Goal: Check status: Check status

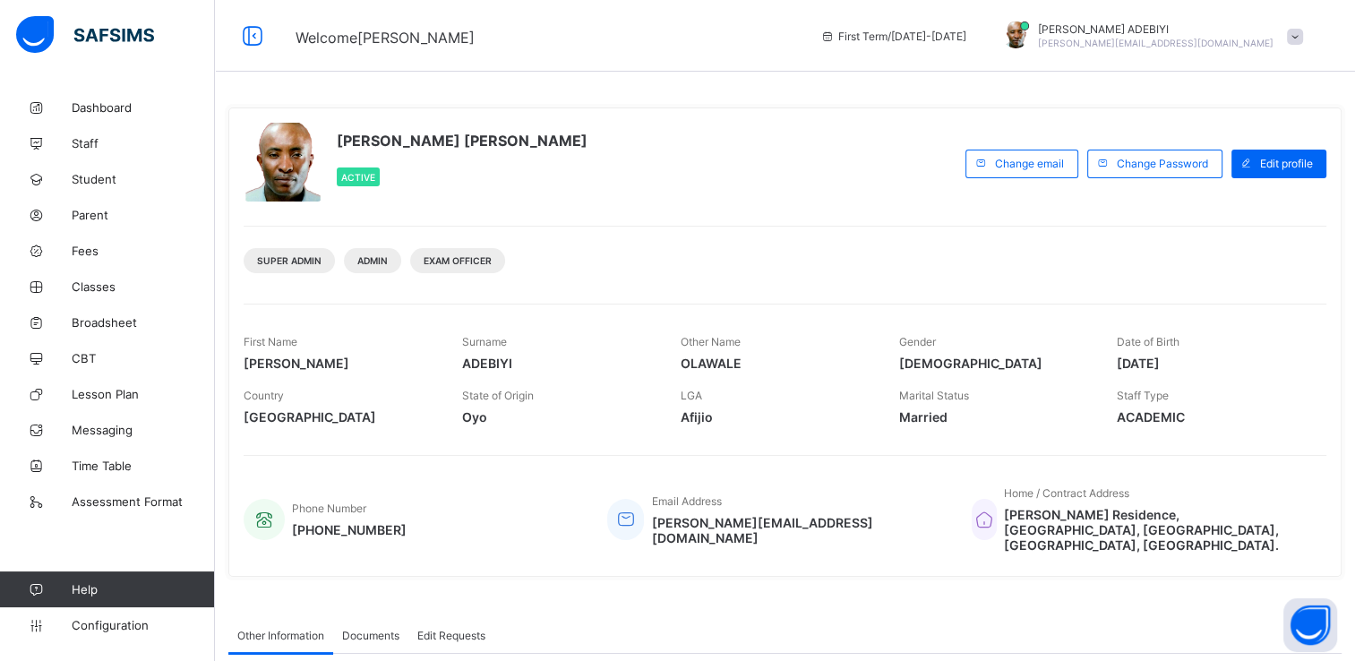
click at [1303, 34] on span at bounding box center [1295, 37] width 16 height 16
click at [1239, 213] on span "Logout" at bounding box center [1245, 206] width 118 height 21
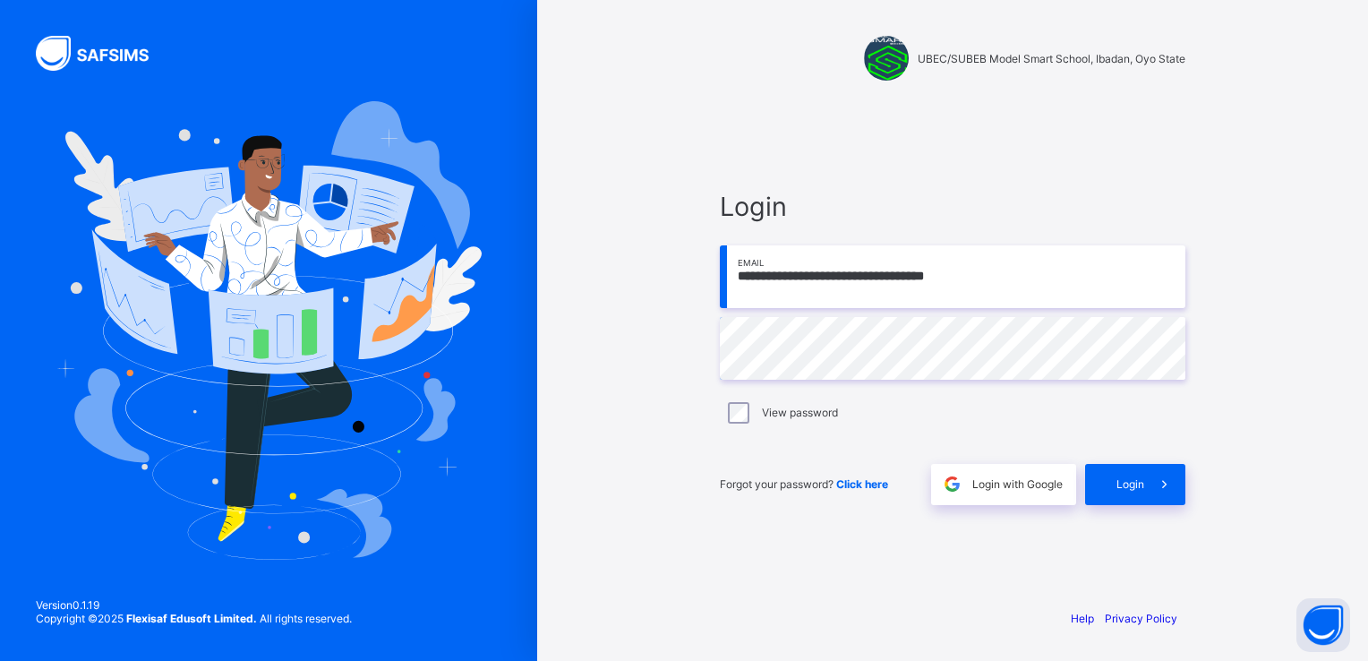
click at [991, 282] on input "**********" at bounding box center [953, 276] width 466 height 63
type input "**********"
click at [1157, 474] on span at bounding box center [1164, 484] width 41 height 41
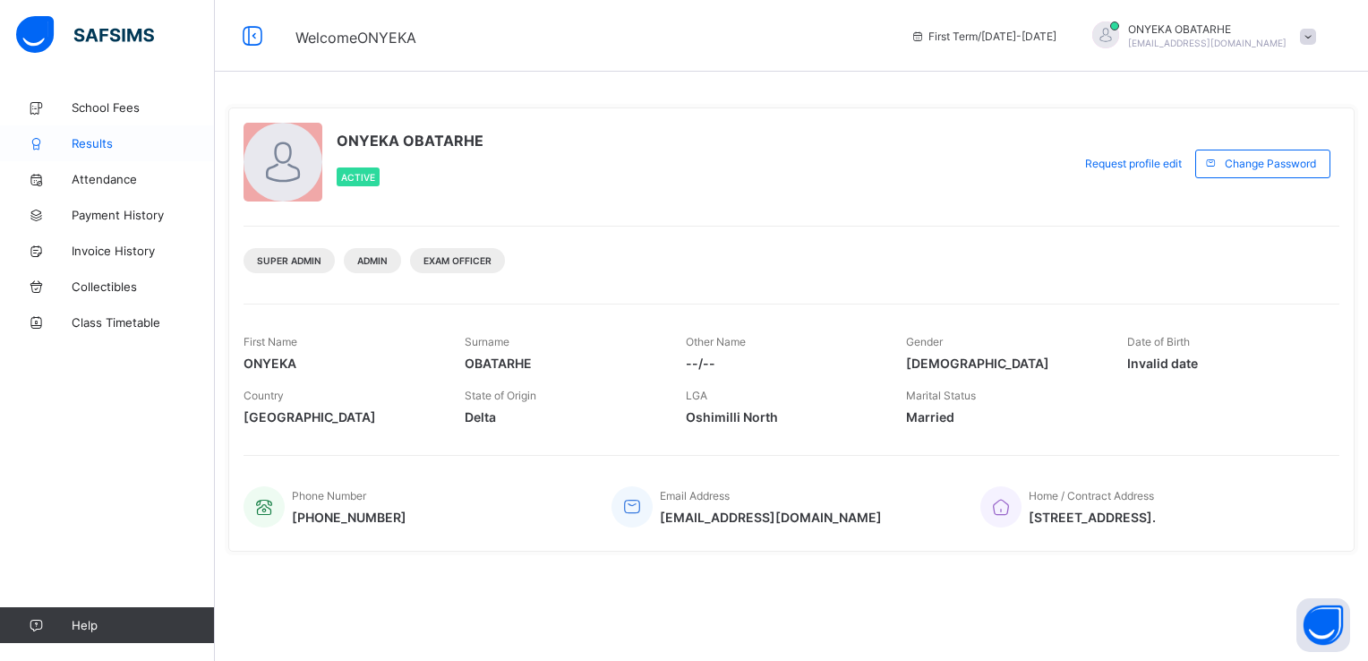
click at [93, 143] on span "Results" at bounding box center [143, 143] width 143 height 14
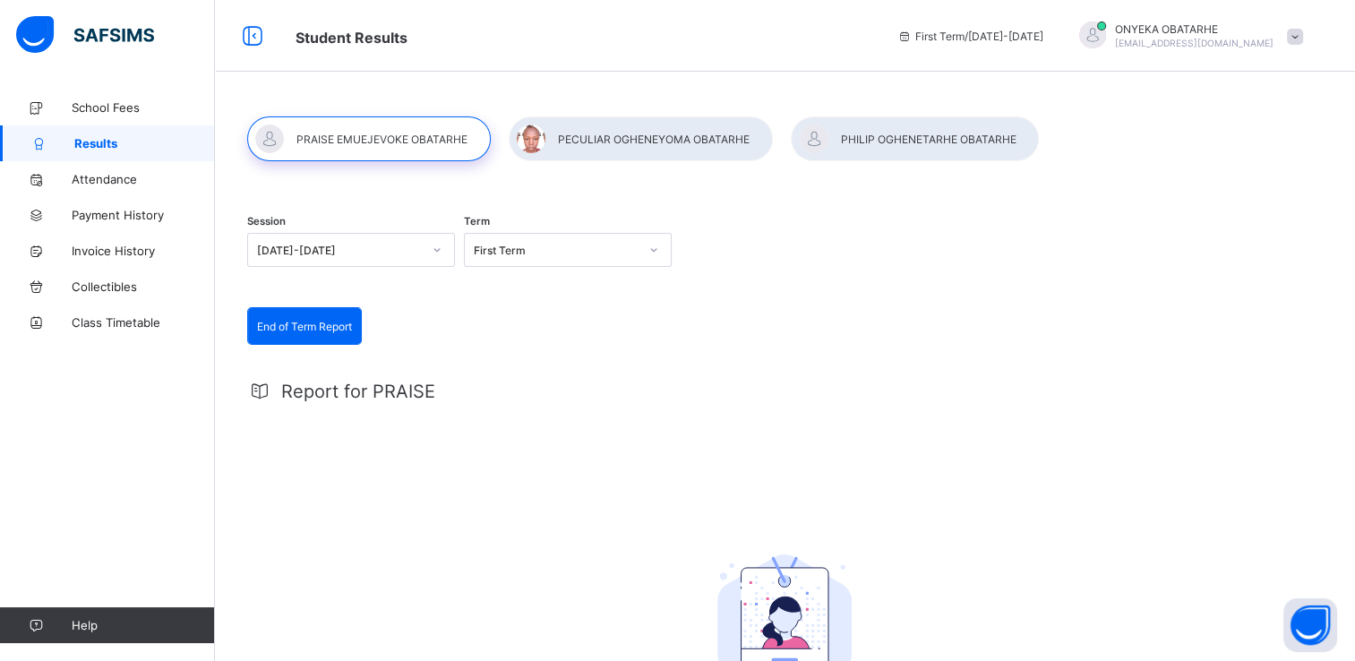
click at [443, 252] on div at bounding box center [437, 250] width 30 height 29
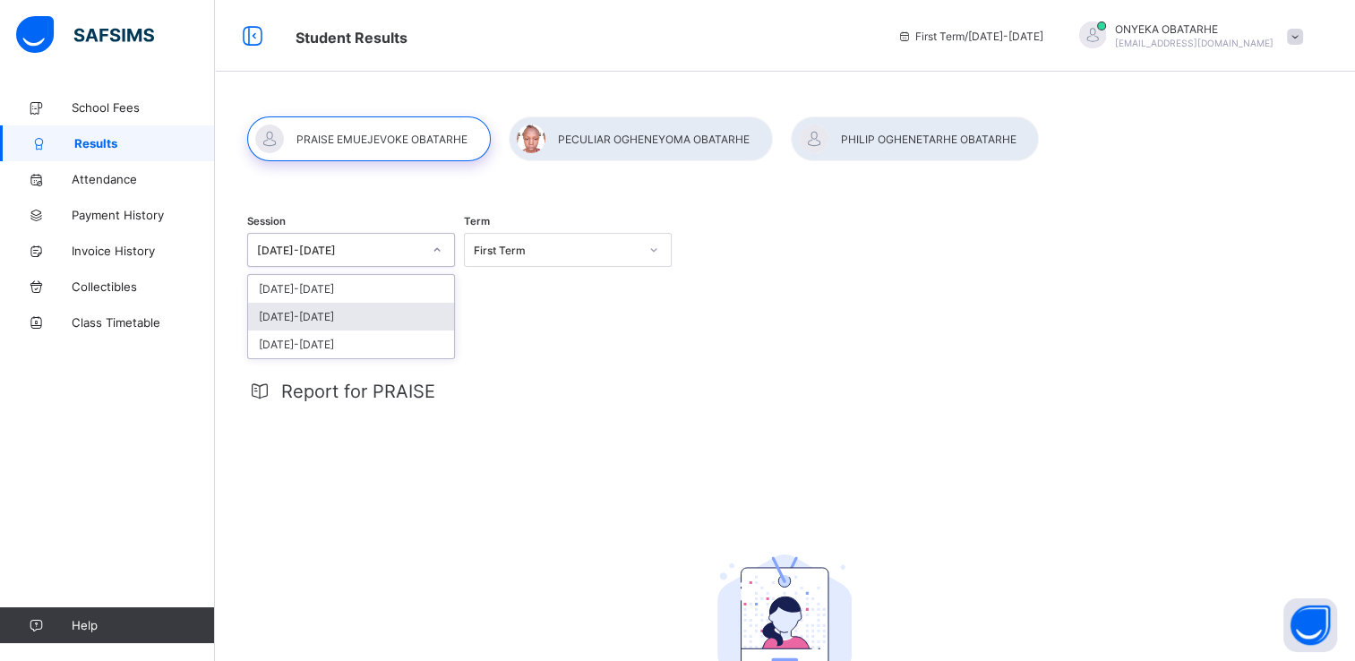
click at [361, 313] on div "[DATE]-[DATE]" at bounding box center [351, 317] width 206 height 28
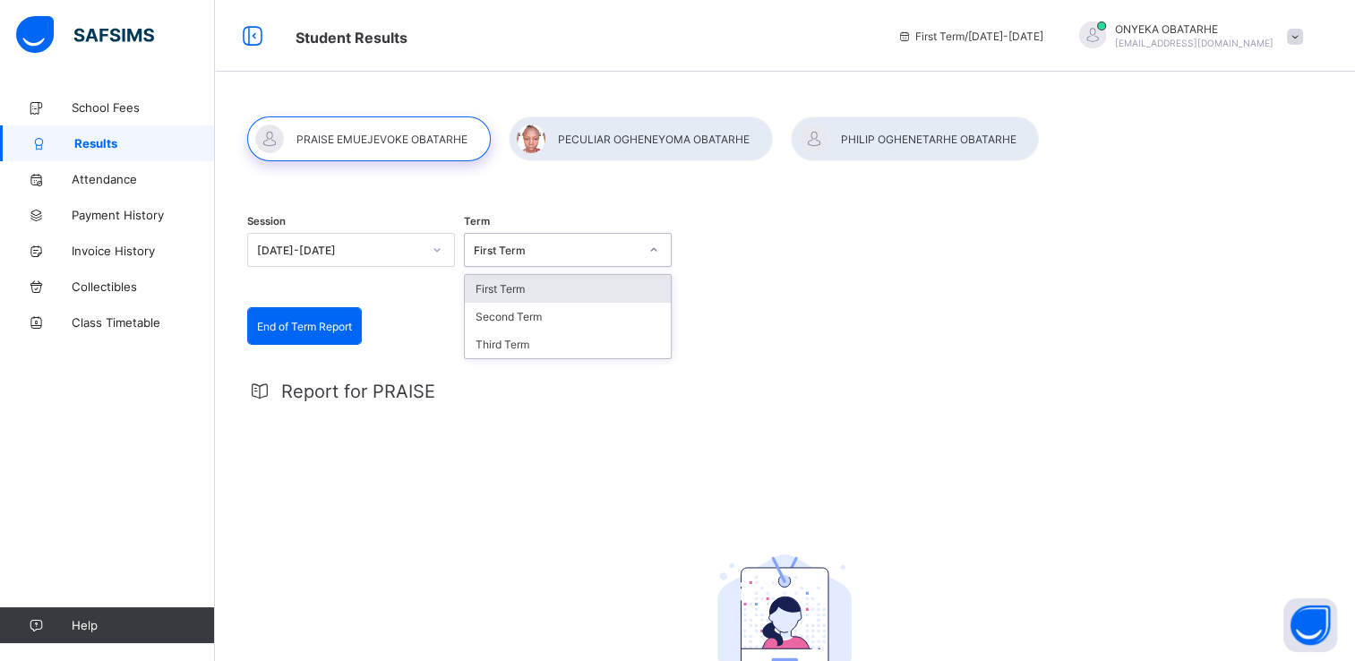
click at [654, 257] on div at bounding box center [654, 250] width 30 height 29
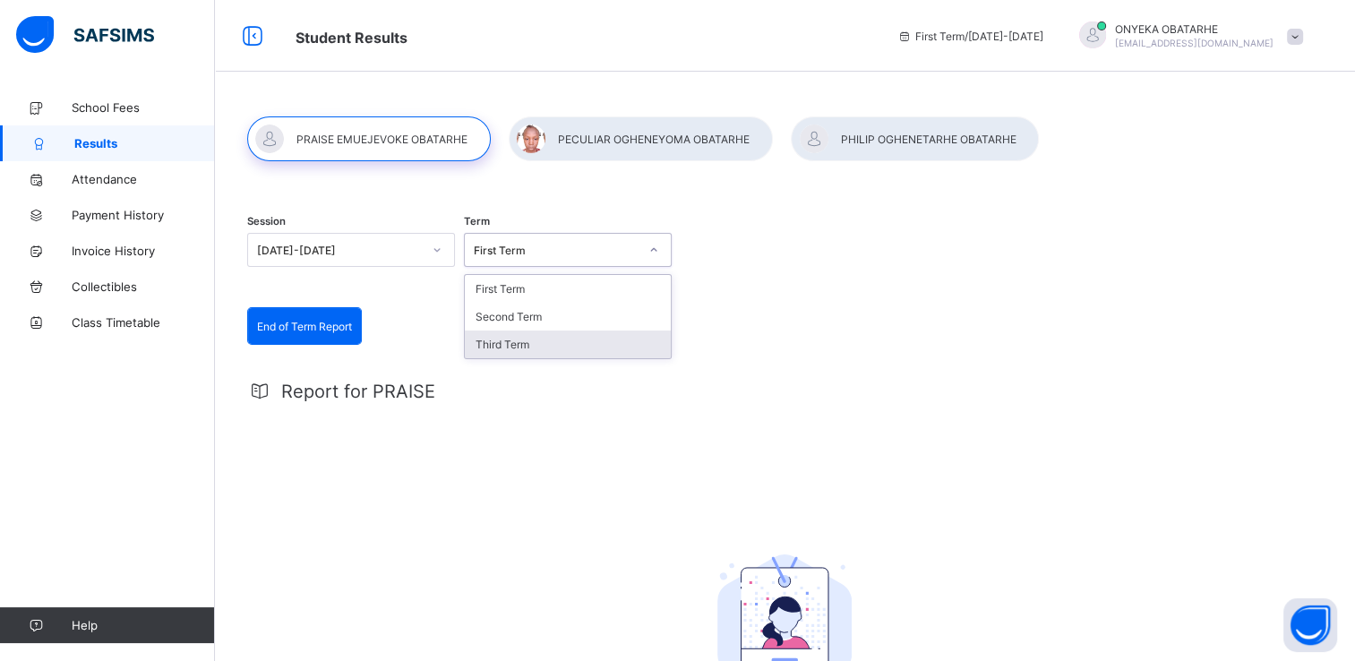
click at [541, 348] on div "Third Term" at bounding box center [568, 344] width 206 height 28
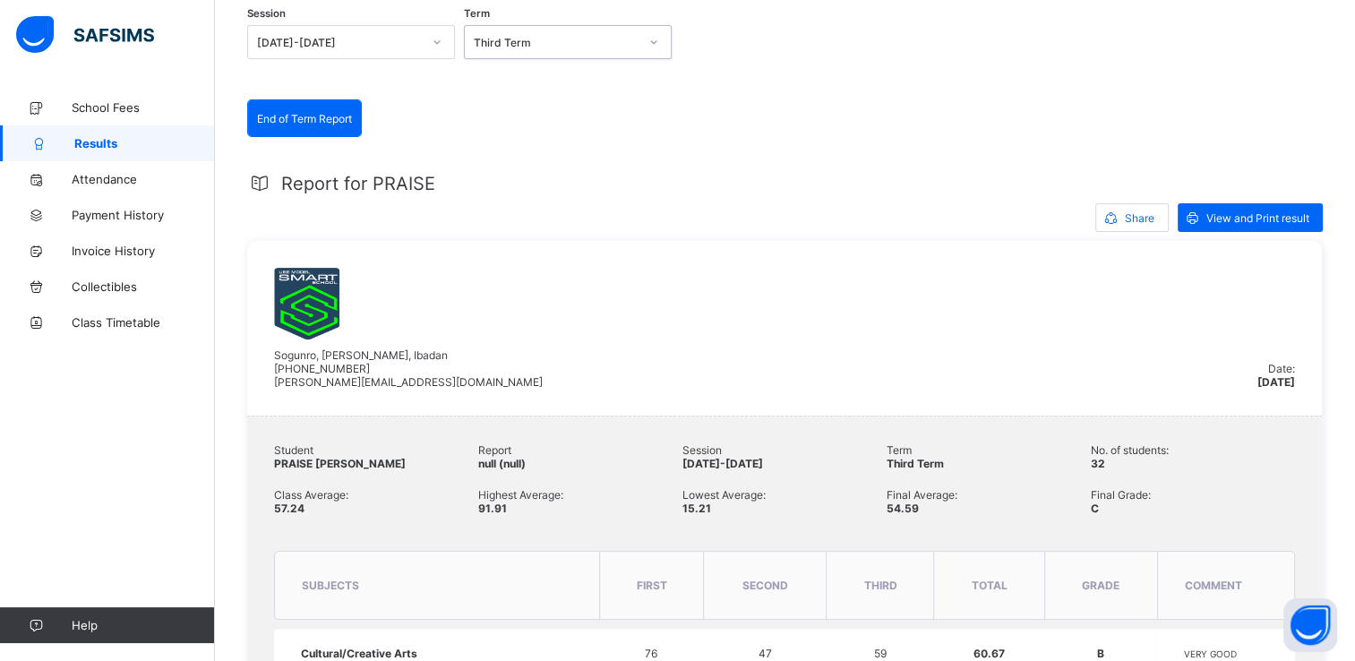
scroll to position [177, 0]
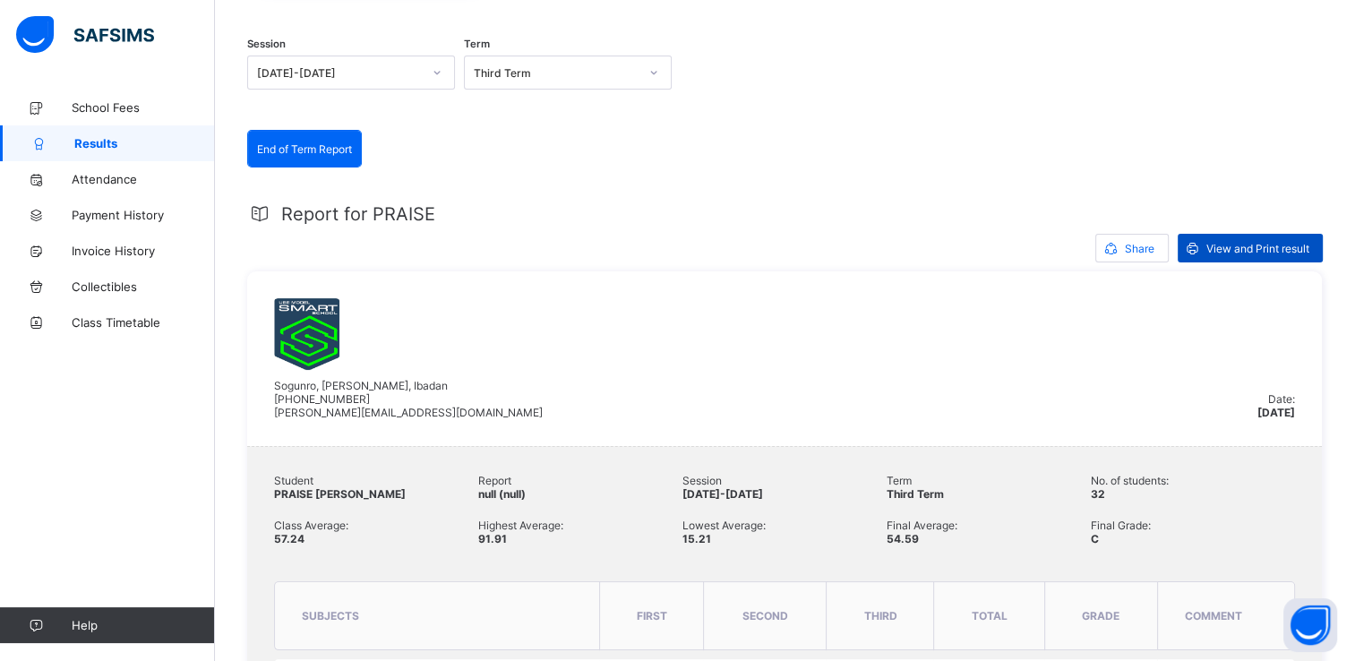
click at [1229, 242] on span "View and Print result" at bounding box center [1257, 248] width 103 height 13
click at [118, 142] on span "Results" at bounding box center [144, 143] width 141 height 14
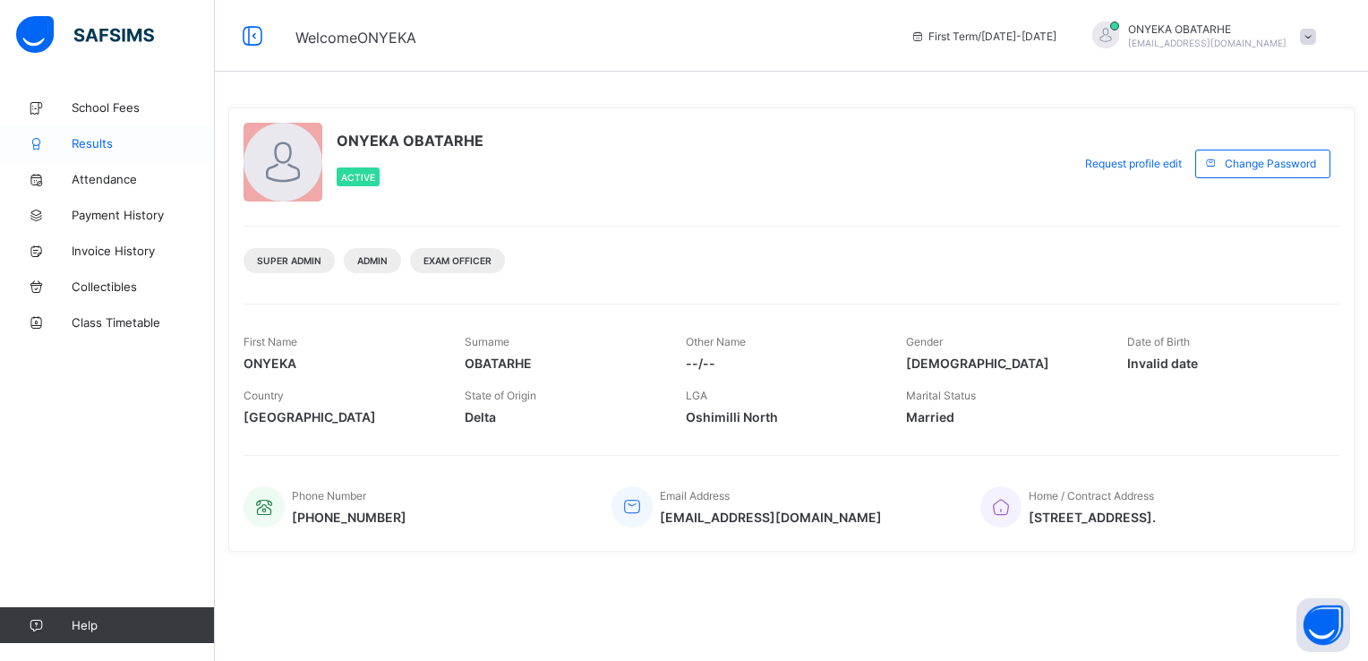
click at [102, 141] on span "Results" at bounding box center [143, 143] width 143 height 14
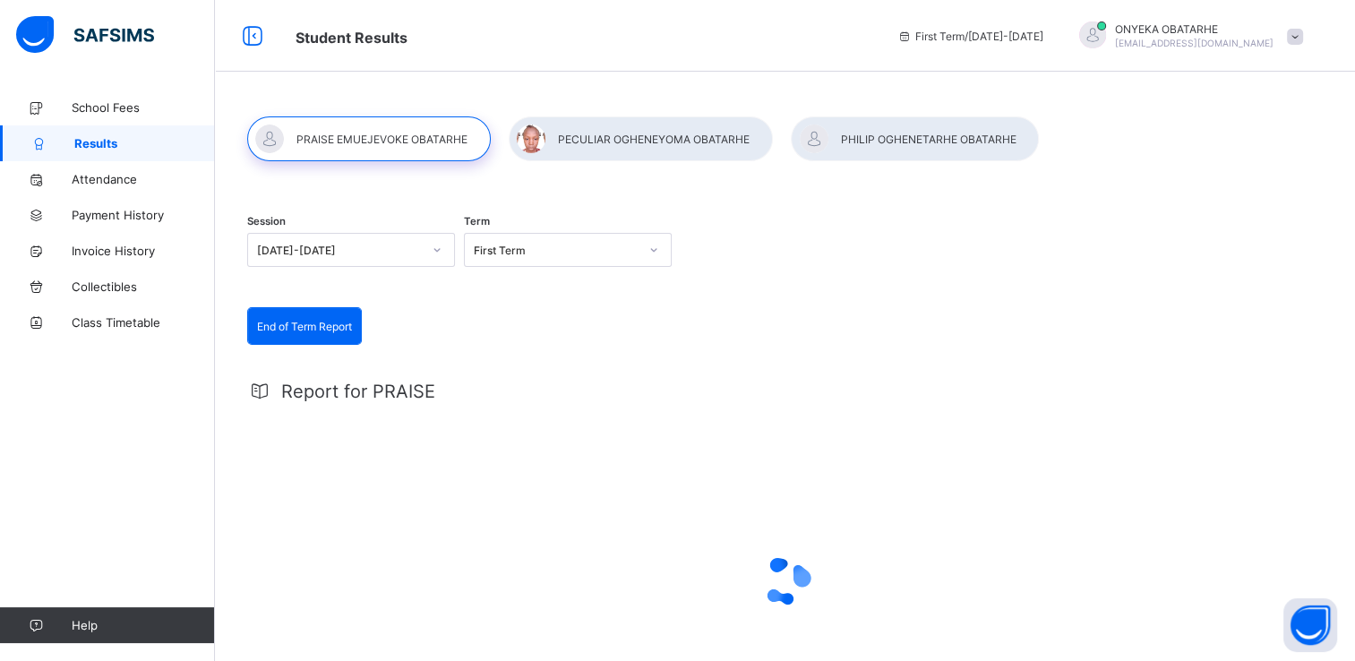
click at [613, 138] on div at bounding box center [641, 138] width 264 height 45
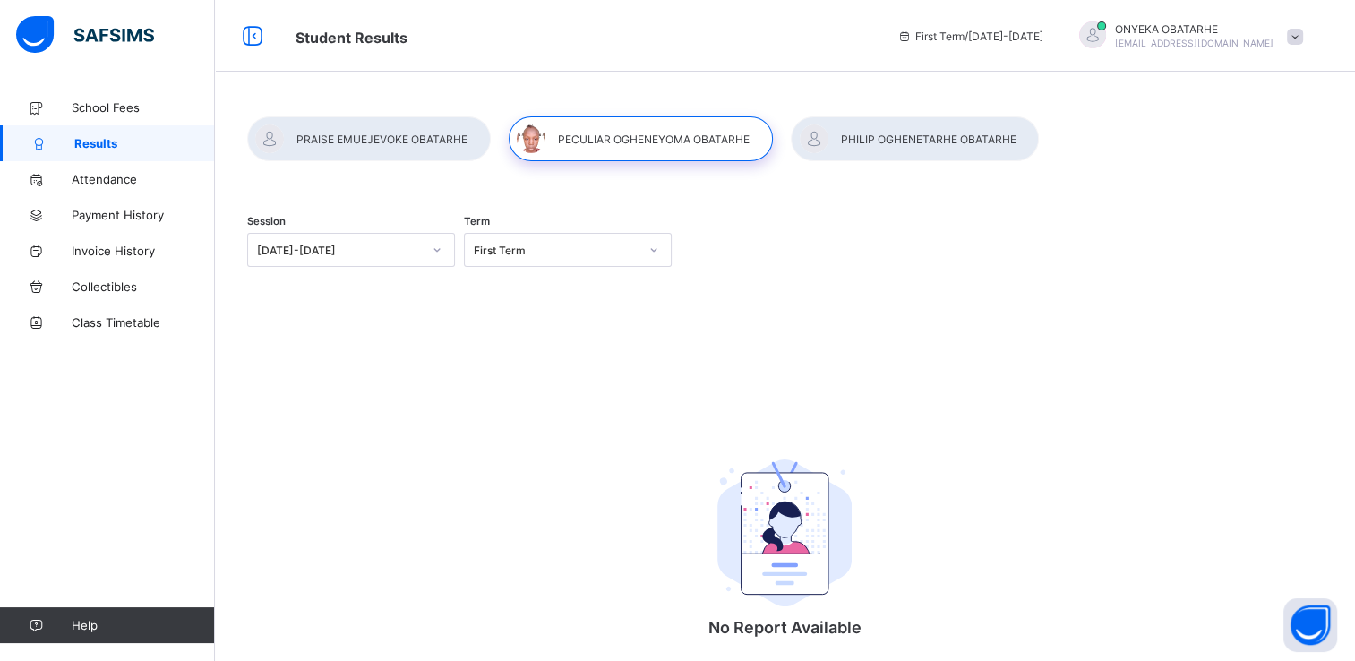
click at [440, 253] on icon at bounding box center [437, 250] width 11 height 18
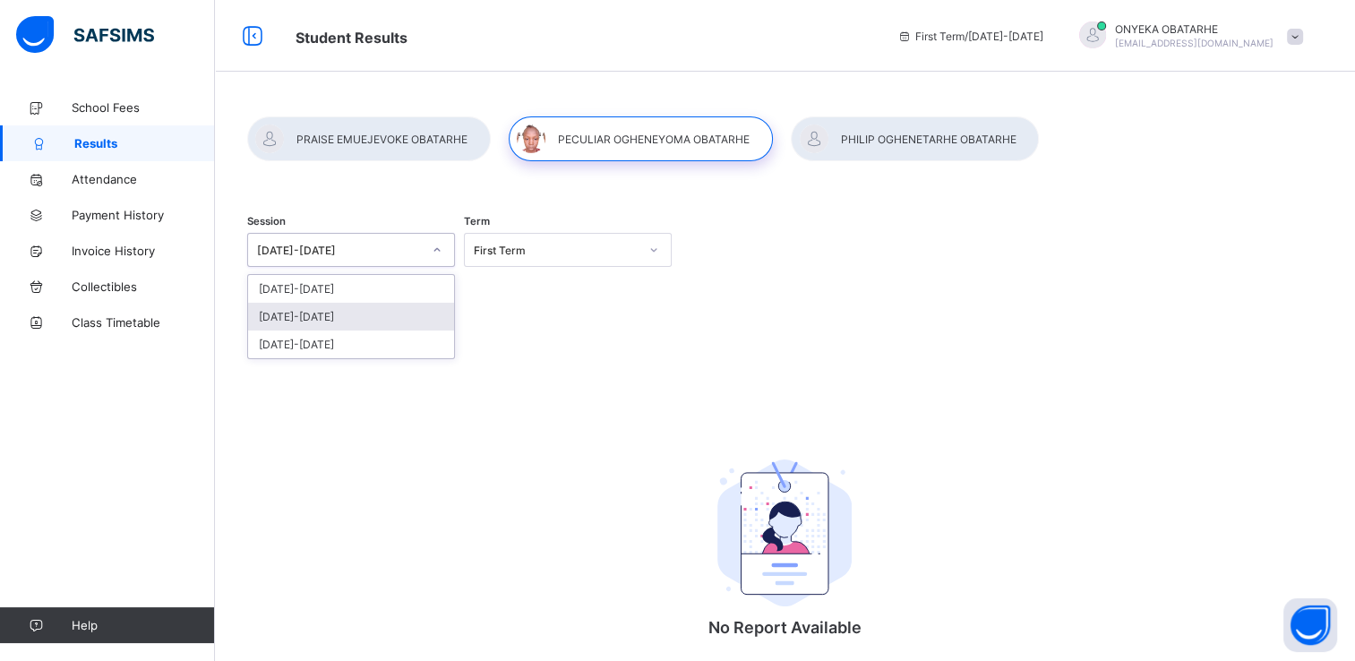
click at [376, 314] on div "[DATE]-[DATE]" at bounding box center [351, 317] width 206 height 28
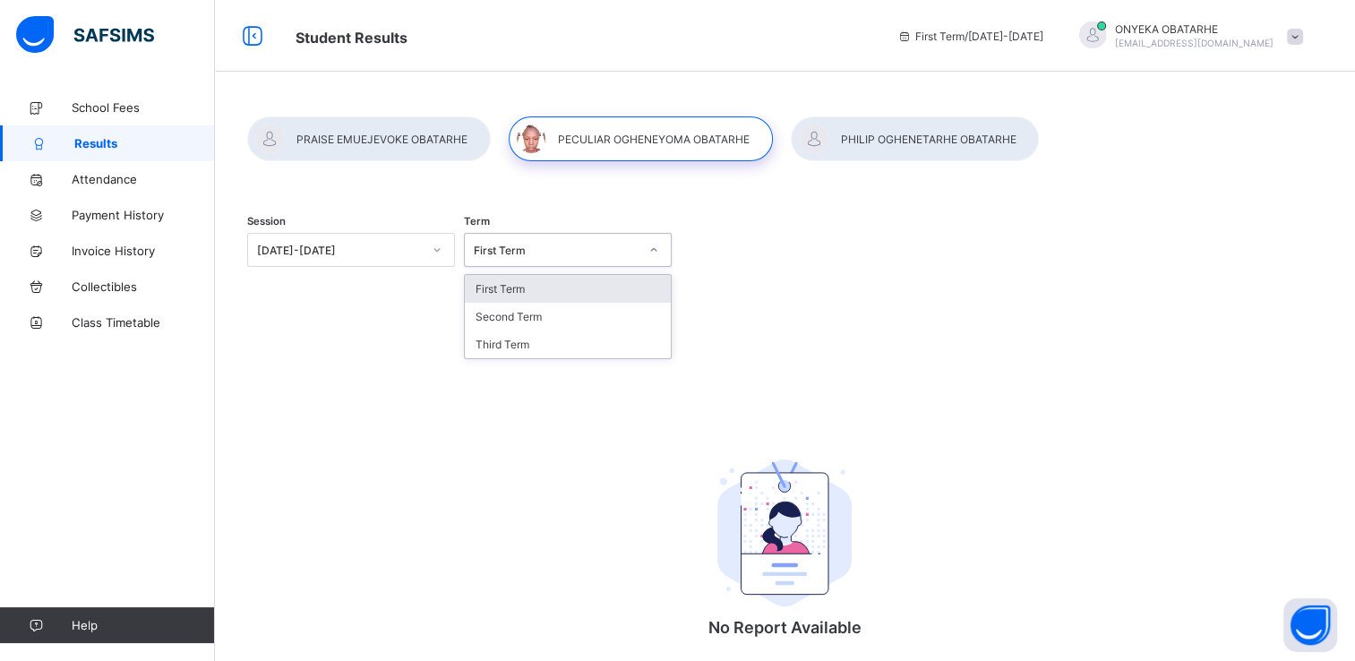
click at [657, 249] on icon at bounding box center [653, 250] width 11 height 18
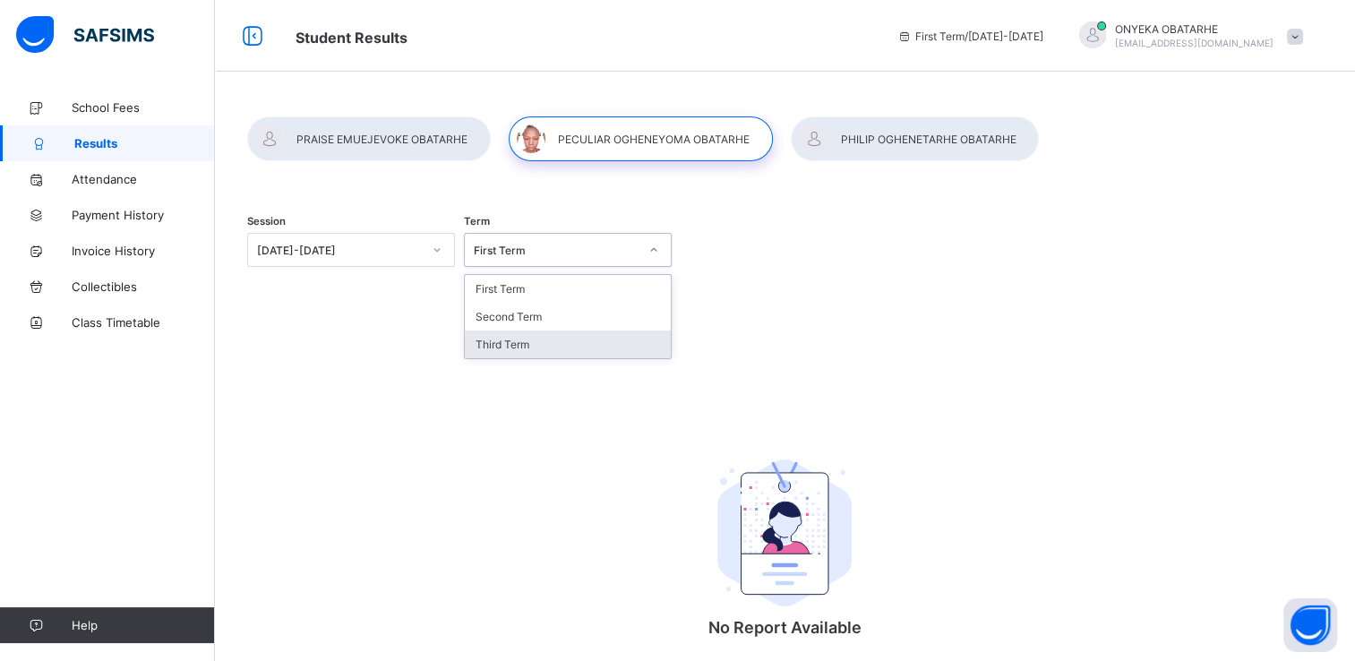
click at [591, 345] on div "Third Term" at bounding box center [568, 344] width 206 height 28
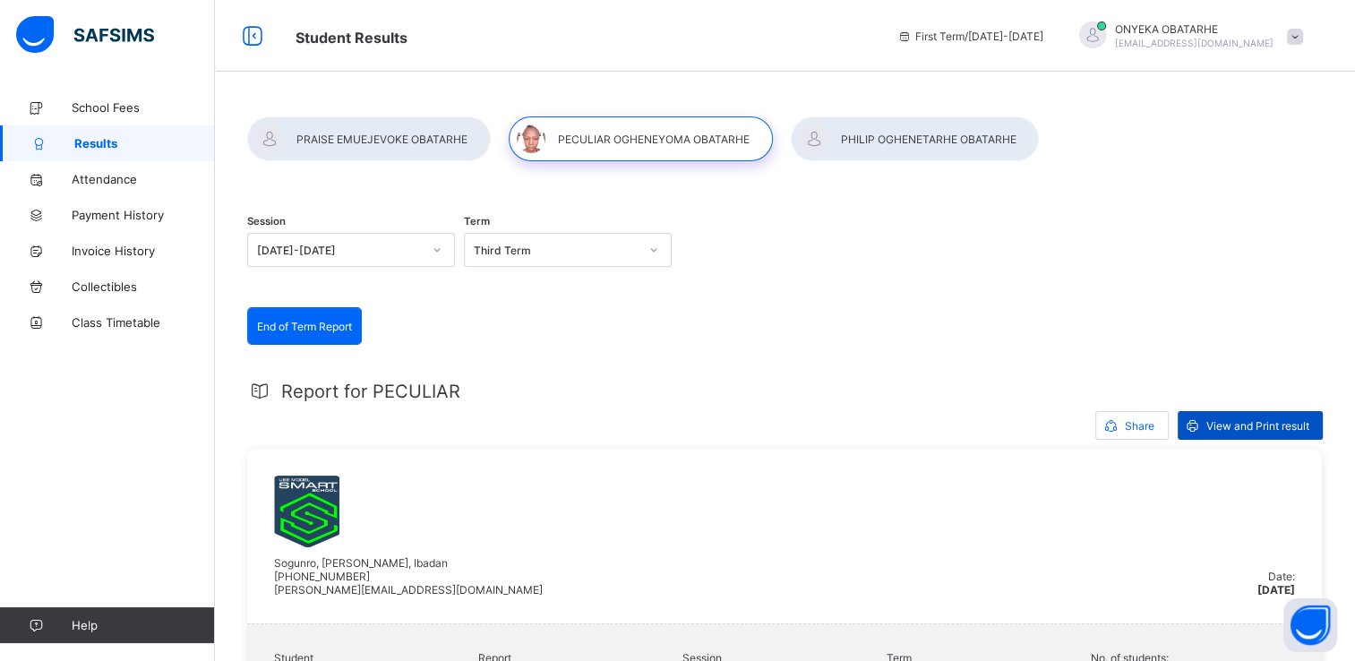
click at [1305, 421] on span "View and Print result" at bounding box center [1257, 425] width 103 height 13
click at [868, 142] on div at bounding box center [915, 138] width 248 height 45
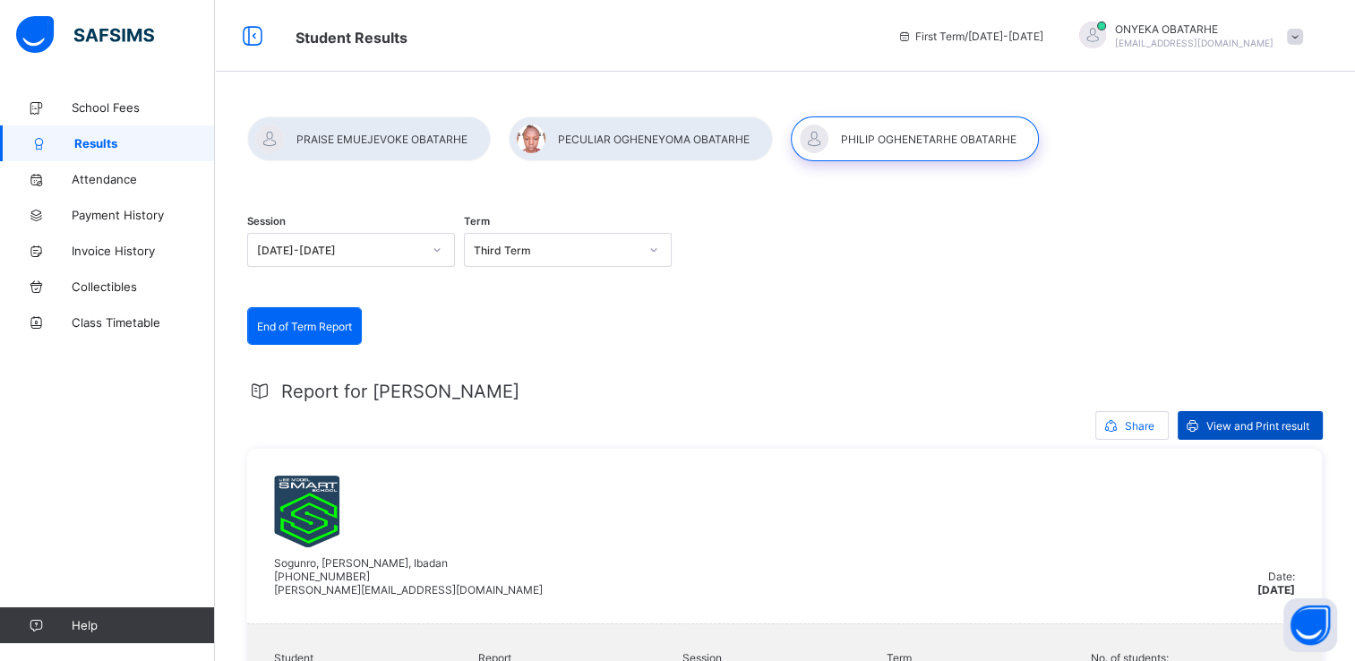
click at [1268, 421] on span "View and Print result" at bounding box center [1257, 425] width 103 height 13
